Goal: Transaction & Acquisition: Purchase product/service

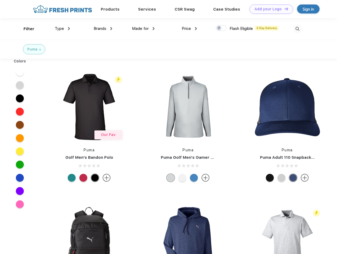
scroll to position [0, 0]
click at [269, 9] on link "Add your Logo Design Tool" at bounding box center [271, 8] width 44 height 9
click at [0, 0] on div "Design Tool" at bounding box center [0, 0] width 0 height 0
click at [283, 9] on link "Add your Logo Design Tool" at bounding box center [271, 8] width 44 height 9
click at [25, 29] on div "Filter" at bounding box center [29, 29] width 11 height 6
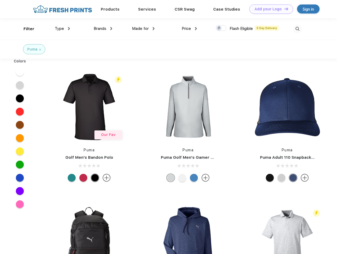
click at [62, 29] on span "Type" at bounding box center [59, 28] width 9 height 5
click at [103, 29] on span "Brands" at bounding box center [100, 28] width 13 height 5
click at [143, 29] on span "Made for" at bounding box center [140, 28] width 17 height 5
click at [189, 29] on span "Price" at bounding box center [185, 28] width 9 height 5
click at [221, 28] on div at bounding box center [221, 28] width 10 height 6
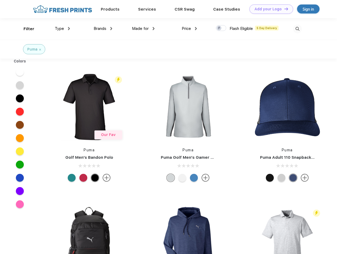
click at [219, 28] on input "checkbox" at bounding box center [217, 26] width 3 height 3
click at [297, 29] on img at bounding box center [297, 29] width 9 height 9
